Goal: Ask a question: Seek information or help from site administrators or community

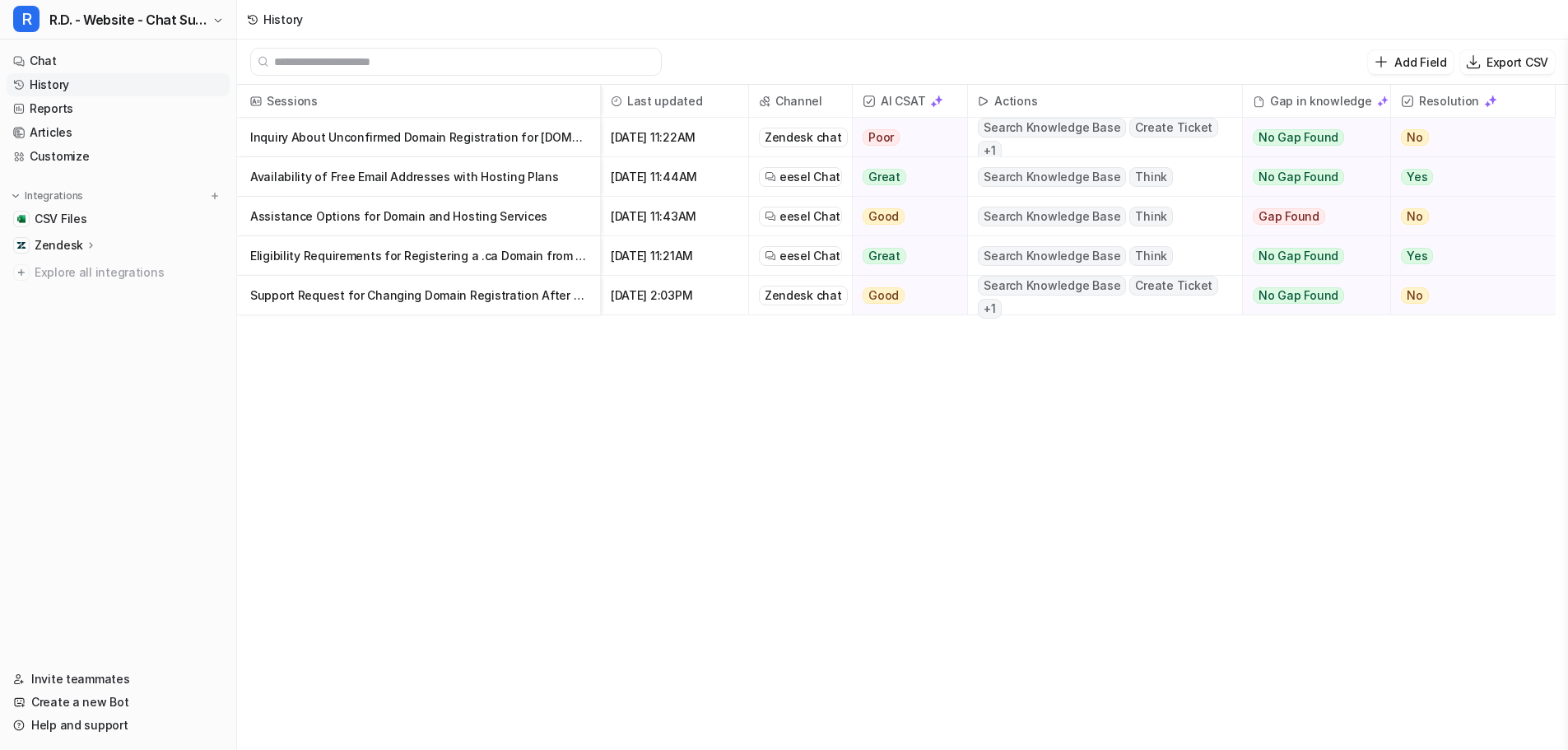
click at [490, 138] on p "Inquiry About Unconfirmed Domain Registration for [DOMAIN_NAME]" at bounding box center [418, 137] width 337 height 39
